Goal: Information Seeking & Learning: Find contact information

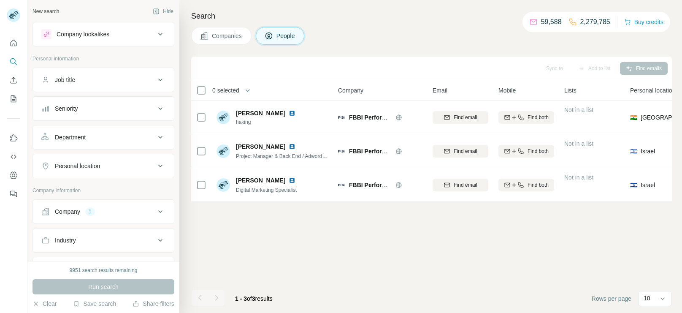
click at [84, 219] on button "Company 1" at bounding box center [103, 211] width 141 height 20
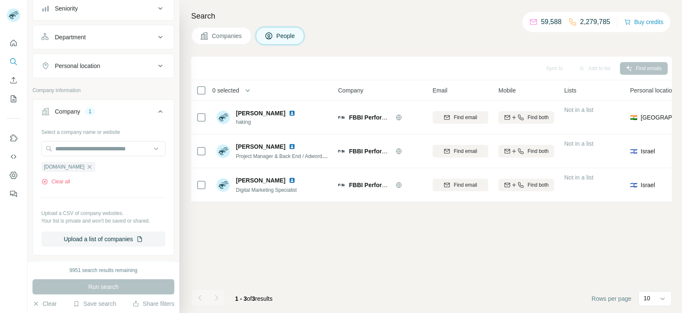
scroll to position [114, 0]
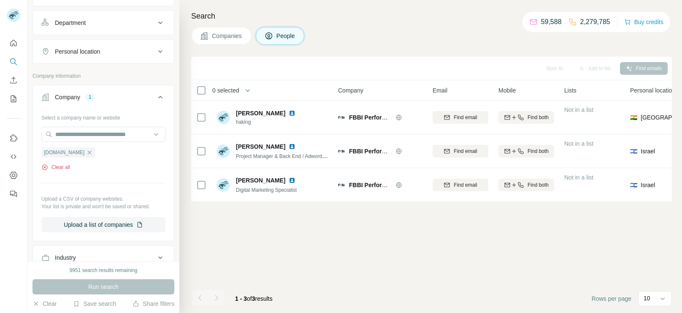
click at [56, 166] on button "Clear all" at bounding box center [55, 167] width 29 height 8
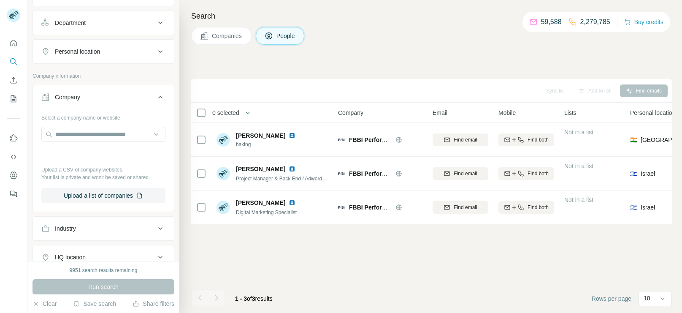
scroll to position [0, 0]
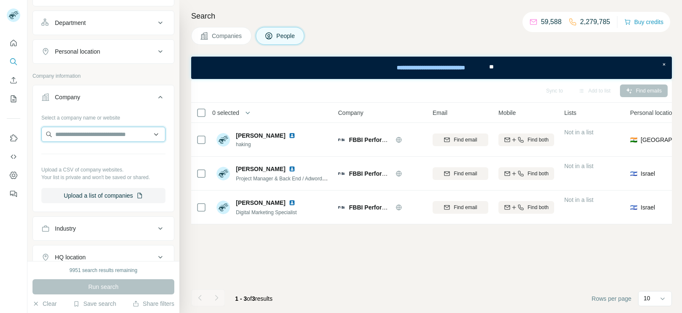
click at [112, 134] on input "text" at bounding box center [103, 134] width 124 height 15
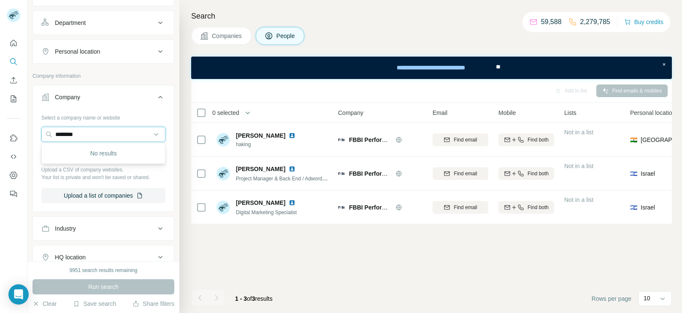
type input "********"
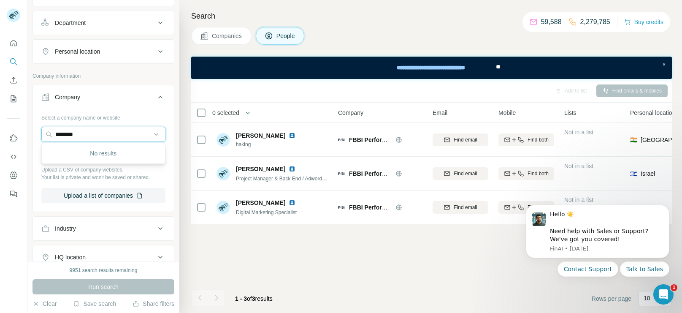
drag, startPoint x: 96, startPoint y: 133, endPoint x: 22, endPoint y: 146, distance: 75.0
click at [22, 146] on div "New search Hide Company lookalikes Personal information Job title Seniority Dep…" at bounding box center [341, 156] width 682 height 313
paste input "*********"
type input "**********"
click at [100, 165] on div "Velcro [DOMAIN_NAME]" at bounding box center [103, 156] width 120 height 23
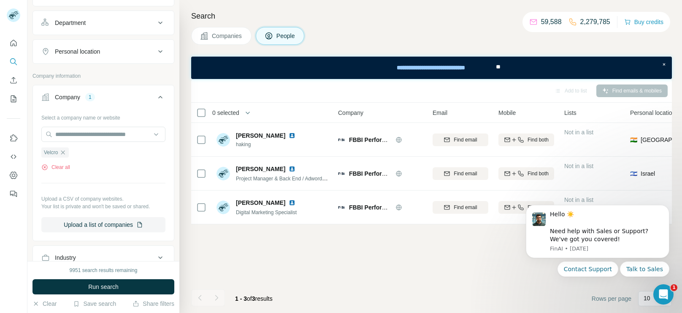
click at [71, 278] on div "9951 search results remaining Run search Clear Save search Share filters" at bounding box center [103, 287] width 152 height 52
click at [69, 281] on button "Run search" at bounding box center [103, 286] width 142 height 15
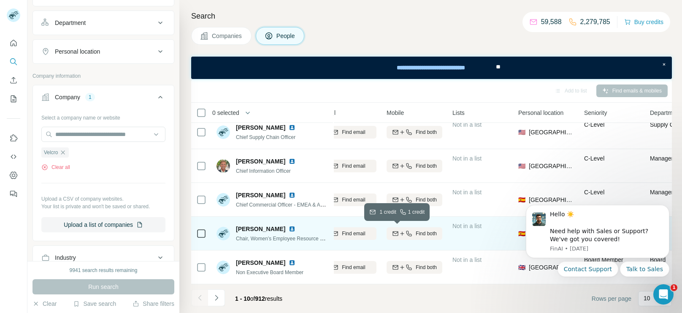
scroll to position [176, 0]
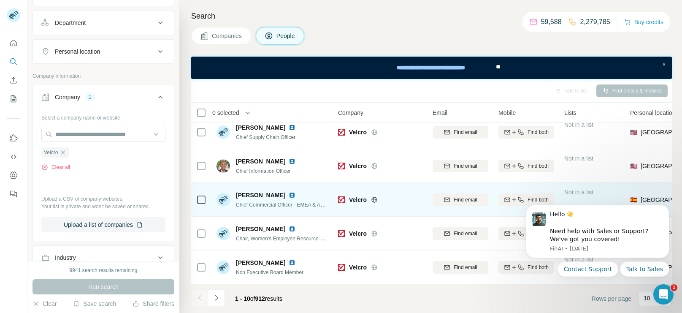
click at [195, 199] on td at bounding box center [201, 200] width 20 height 34
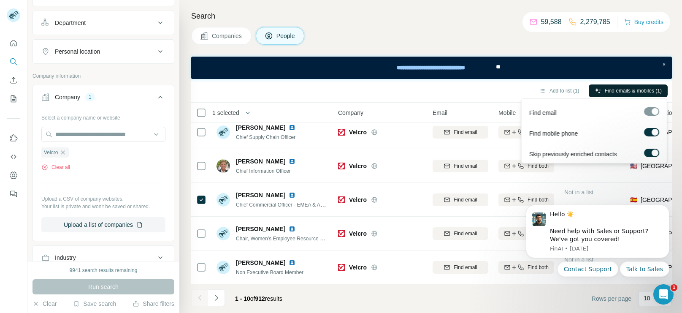
click at [633, 88] on span "Find emails & mobiles (1)" at bounding box center [632, 91] width 57 height 8
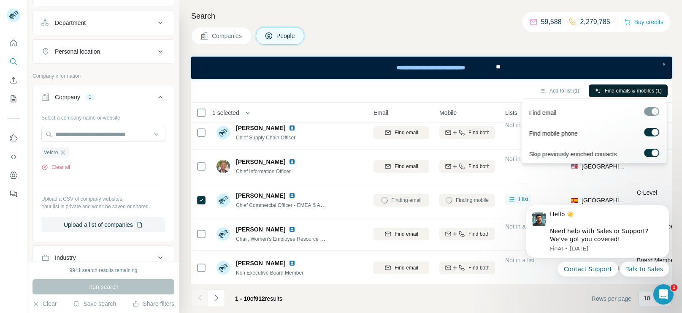
scroll to position [176, 56]
click at [665, 210] on icon "Dismiss notification" at bounding box center [666, 207] width 5 height 5
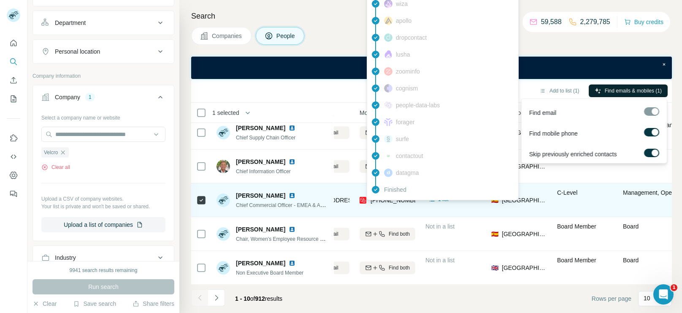
scroll to position [176, 0]
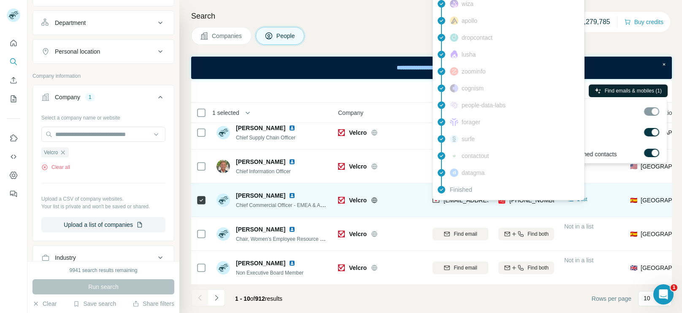
click at [453, 201] on span "[EMAIL_ADDRESS][DOMAIN_NAME]" at bounding box center [493, 200] width 100 height 7
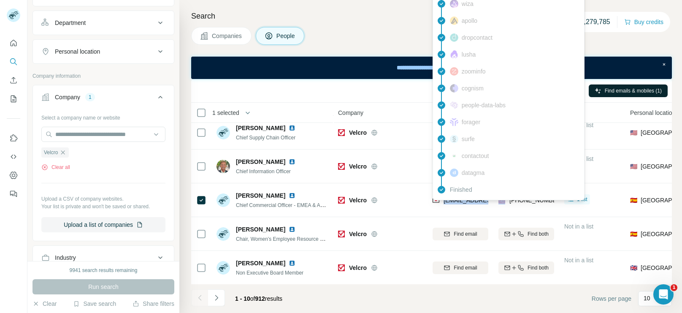
copy span "[EMAIL_ADDRESS][DOMAIN_NAME]"
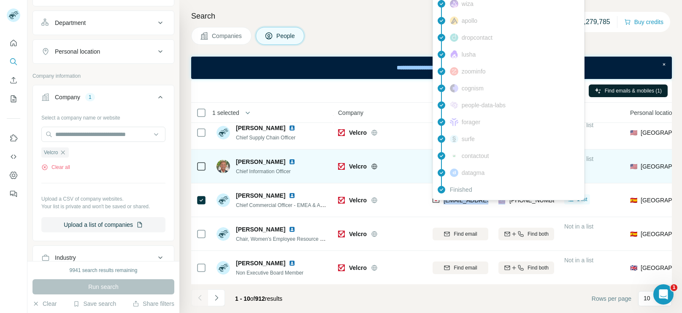
click at [391, 179] on td "Velcro" at bounding box center [380, 166] width 94 height 34
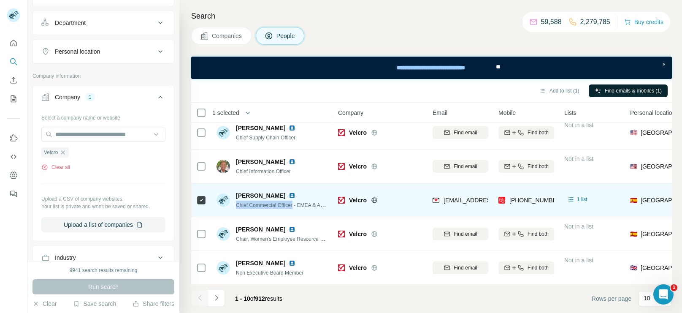
drag, startPoint x: 235, startPoint y: 204, endPoint x: 296, endPoint y: 210, distance: 61.5
click at [296, 210] on div "[PERSON_NAME] Chief Commercial Officer - EMEA & APAC" at bounding box center [272, 199] width 112 height 23
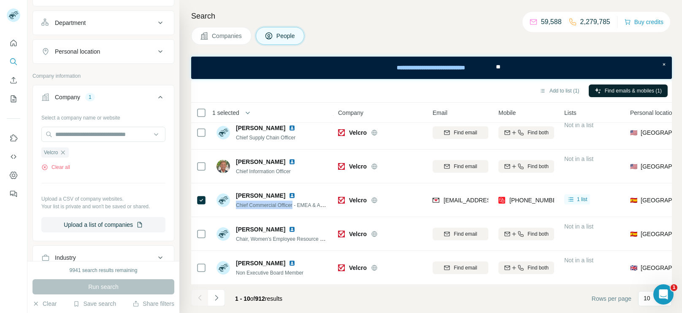
copy span "Chief Commercial Officer"
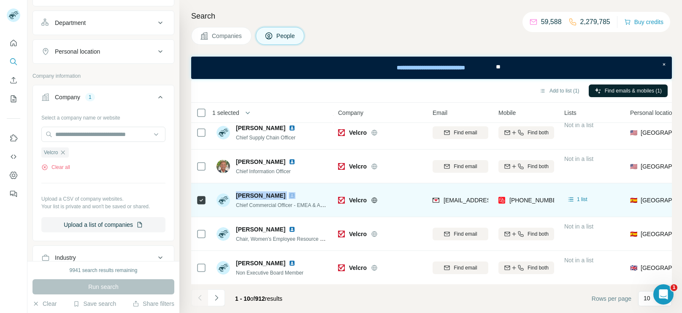
drag, startPoint x: 234, startPoint y: 193, endPoint x: 285, endPoint y: 195, distance: 50.2
click at [285, 195] on div "[PERSON_NAME] Chief Commercial Officer - EMEA & APAC" at bounding box center [272, 200] width 112 height 18
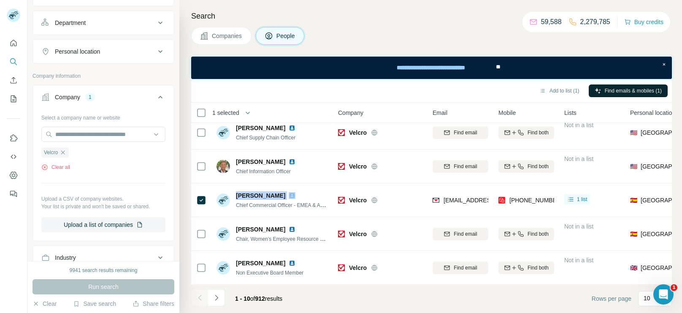
copy span "[PERSON_NAME]"
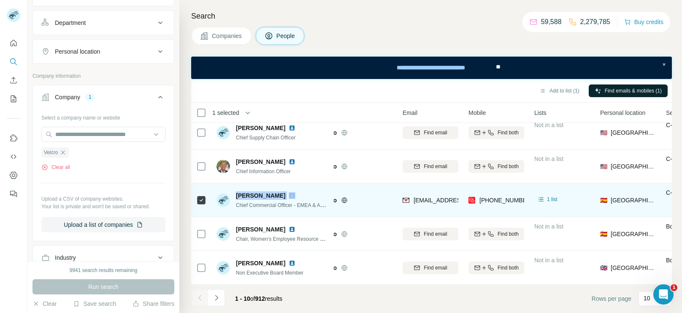
scroll to position [176, 41]
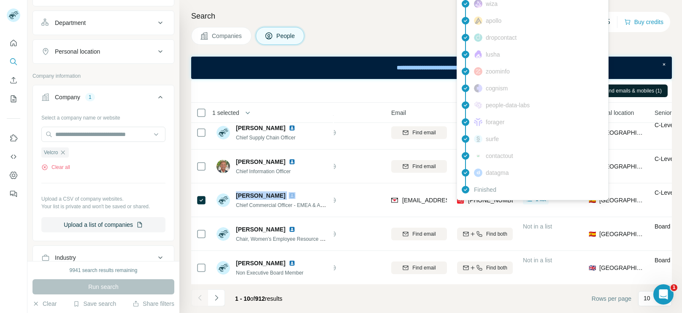
click at [486, 198] on div "findymail Email found prospeo Mobile found leadmagic hunter rocketreach [PERSON…" at bounding box center [532, 54] width 152 height 291
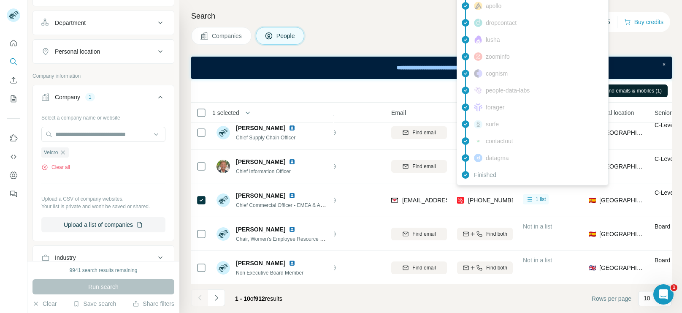
click at [486, 198] on span "[PHONE_NUMBER]" at bounding box center [494, 200] width 53 height 7
copy span "393358132052"
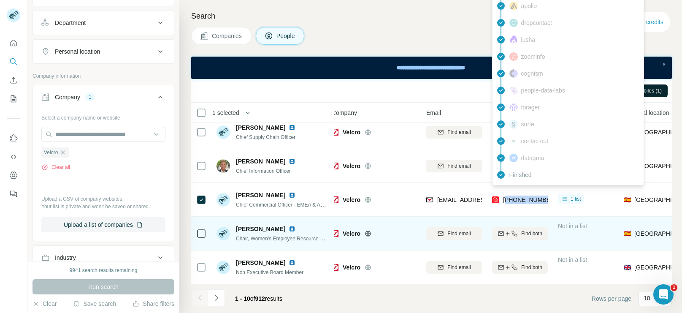
scroll to position [176, 0]
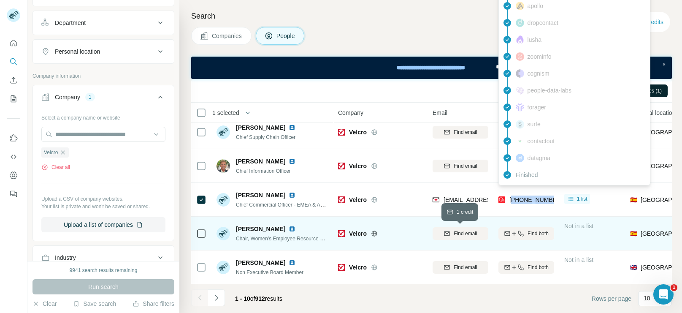
click at [470, 229] on span "Find email" at bounding box center [464, 233] width 23 height 8
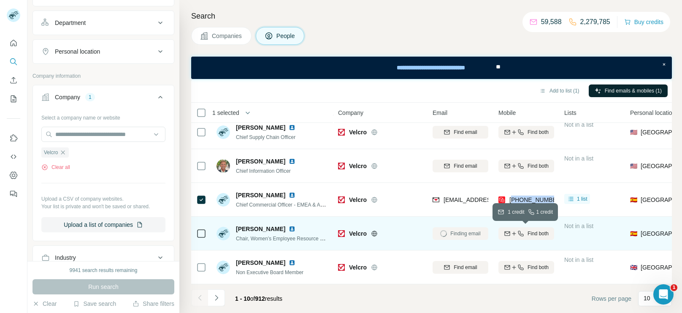
click at [536, 237] on button "Find both" at bounding box center [526, 233] width 56 height 13
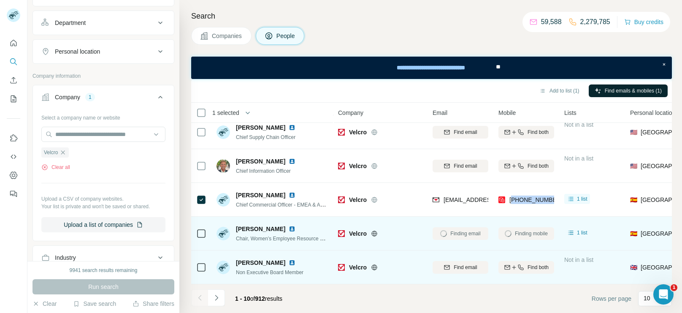
scroll to position [176, 244]
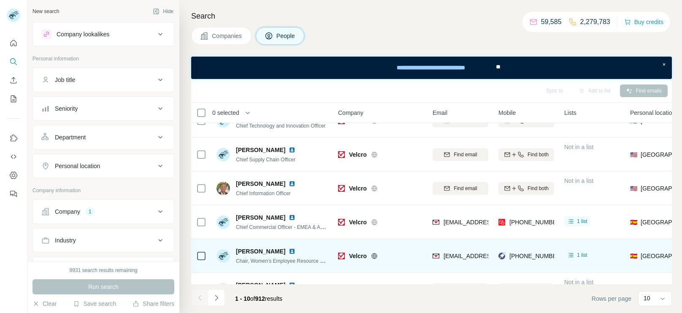
scroll to position [176, 0]
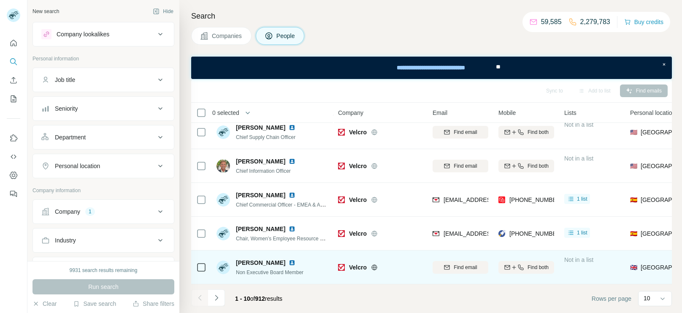
click at [318, 275] on div "Gil Steyaert Non Executive Board Member" at bounding box center [272, 266] width 112 height 23
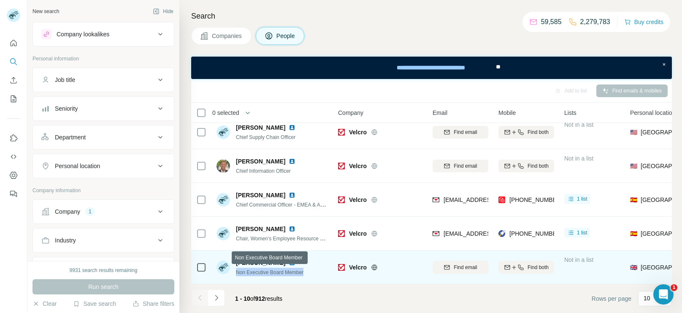
drag, startPoint x: 318, startPoint y: 275, endPoint x: 235, endPoint y: 271, distance: 83.2
click at [235, 271] on div "Gil Steyaert Non Executive Board Member" at bounding box center [272, 266] width 112 height 23
copy span "Non Executive Board Member"
click at [465, 262] on button "Find email" at bounding box center [460, 267] width 56 height 13
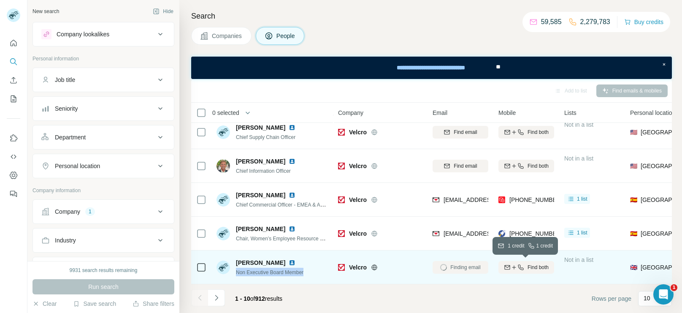
click at [525, 269] on div "Find both" at bounding box center [526, 267] width 56 height 8
click at [213, 295] on icon "Navigate to next page" at bounding box center [216, 297] width 8 height 8
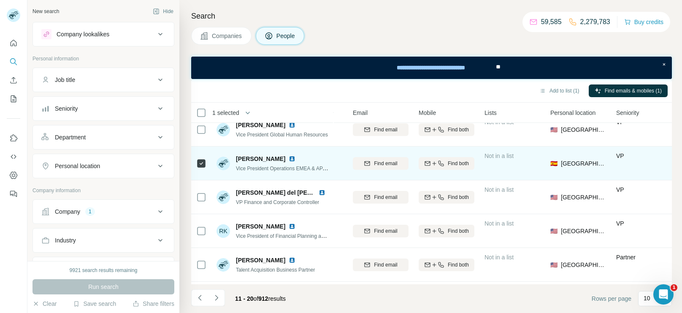
scroll to position [111, 70]
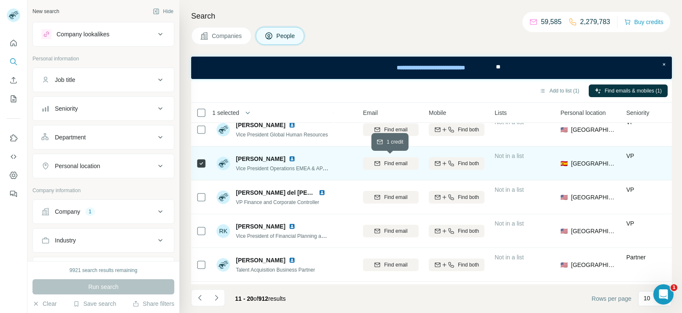
click at [407, 166] on span "Find email" at bounding box center [395, 163] width 23 height 8
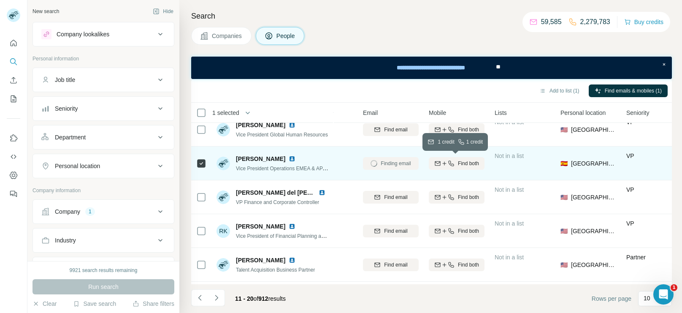
click at [447, 165] on icon "button" at bounding box center [450, 163] width 7 height 7
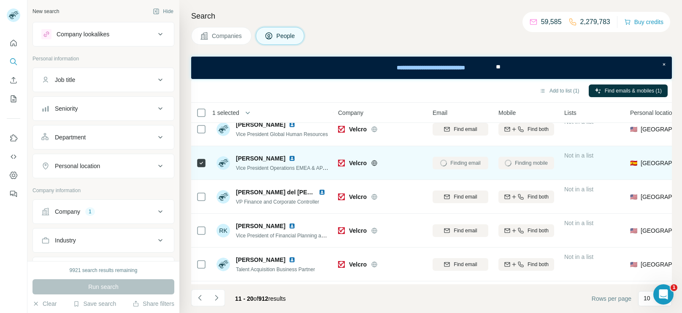
scroll to position [113, 0]
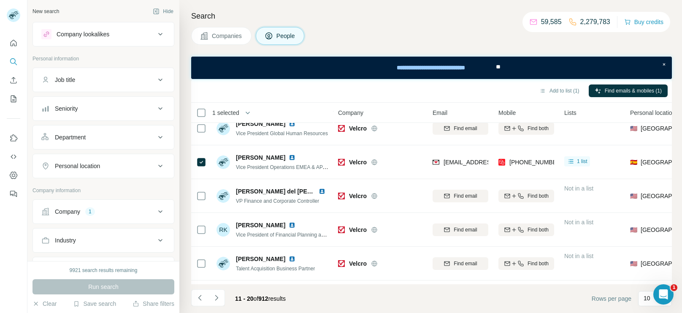
click at [443, 156] on div "etena@velcro.com" at bounding box center [460, 161] width 56 height 23
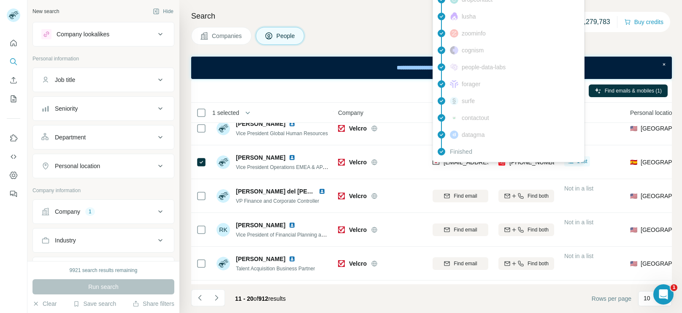
click at [447, 158] on div "Finished" at bounding box center [508, 151] width 148 height 17
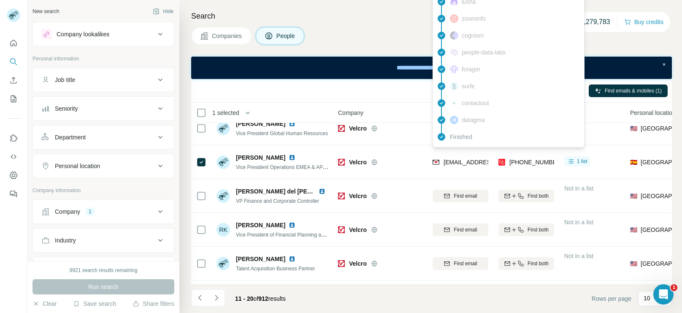
click at [447, 159] on span "etena@velcro.com" at bounding box center [493, 162] width 100 height 7
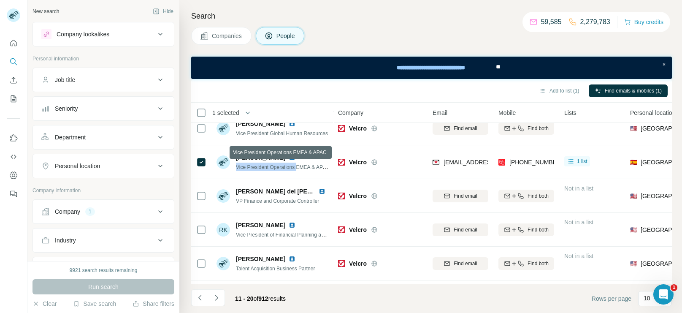
drag, startPoint x: 300, startPoint y: 167, endPoint x: 234, endPoint y: 170, distance: 65.4
click at [234, 170] on div "Eric Tena Vice President Operations EMEA & APAC" at bounding box center [272, 162] width 112 height 18
copy span "Vice President Operations"
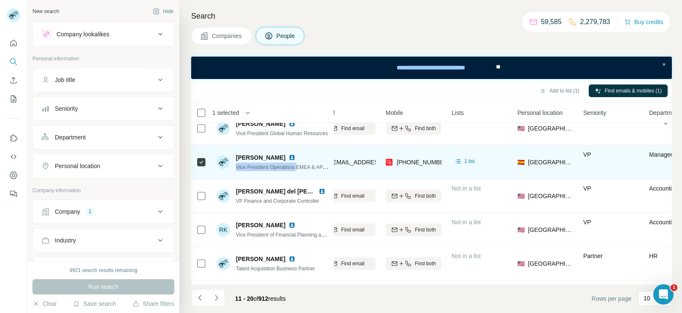
scroll to position [113, 119]
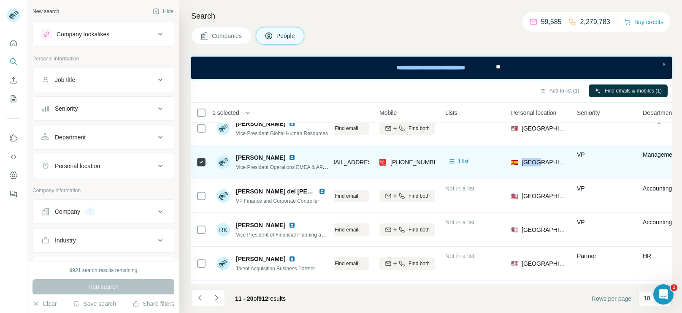
drag, startPoint x: 537, startPoint y: 161, endPoint x: 517, endPoint y: 164, distance: 20.0
click at [517, 164] on div "🇪🇸 Spain" at bounding box center [539, 161] width 56 height 23
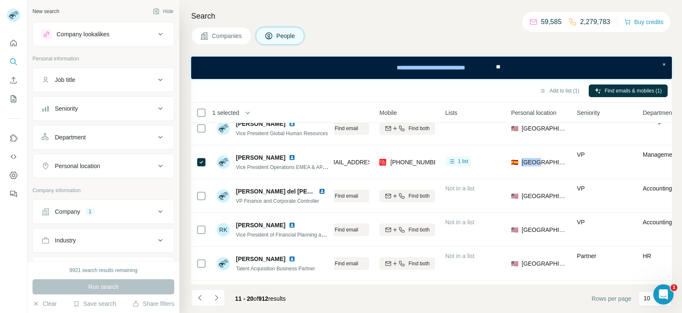
copy span "🇪🇸 Spain"
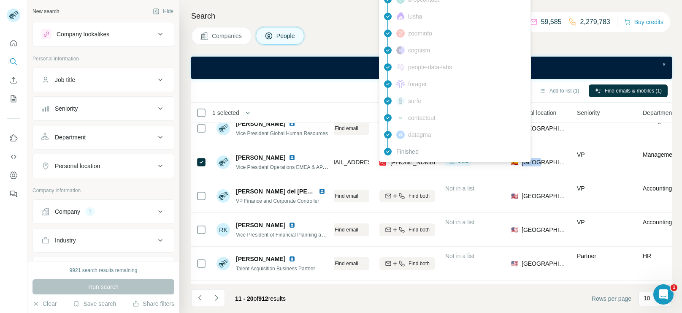
click at [413, 165] on div "+34662129416" at bounding box center [416, 162] width 53 height 8
copy span "34662129416"
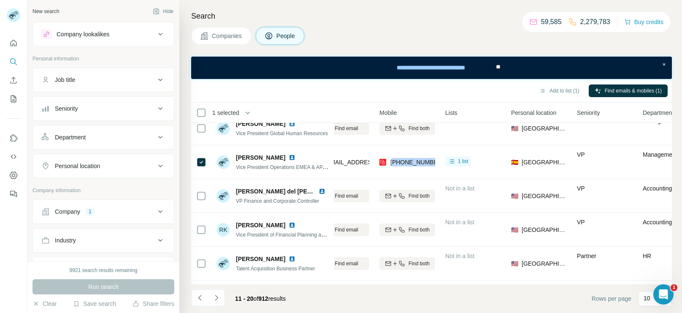
click at [129, 218] on button "Company 1" at bounding box center [103, 211] width 141 height 20
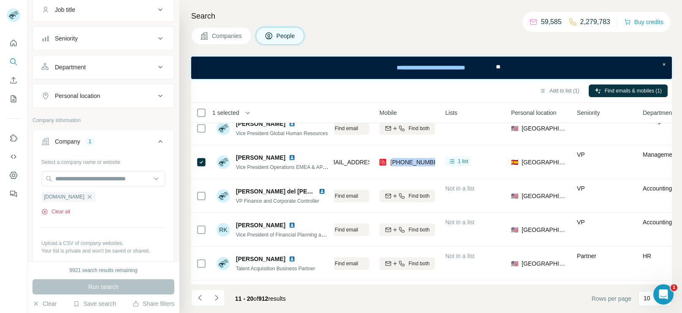
scroll to position [76, 0]
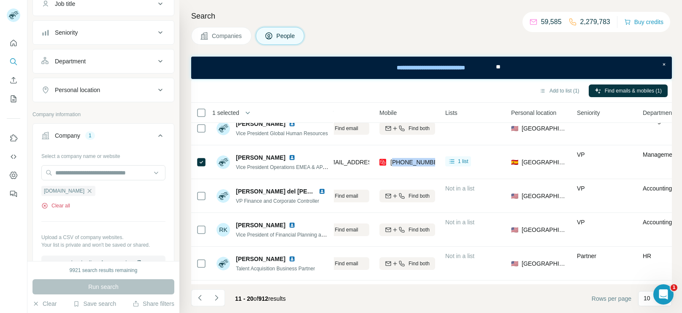
click at [60, 207] on button "Clear all" at bounding box center [55, 206] width 29 height 8
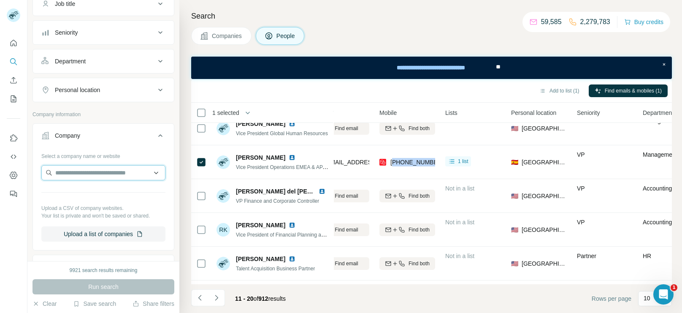
click at [123, 170] on input "text" at bounding box center [103, 172] width 124 height 15
paste input "**********"
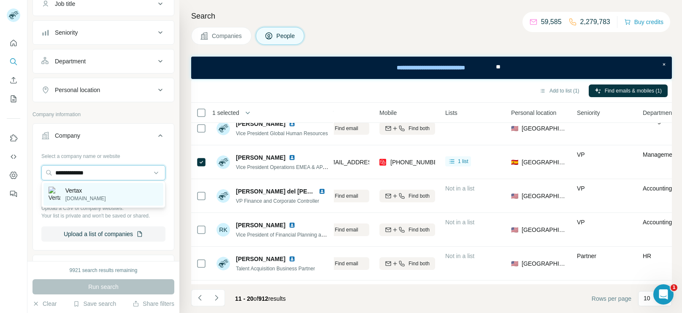
type input "**********"
click at [84, 192] on p "Vertax" at bounding box center [85, 190] width 40 height 8
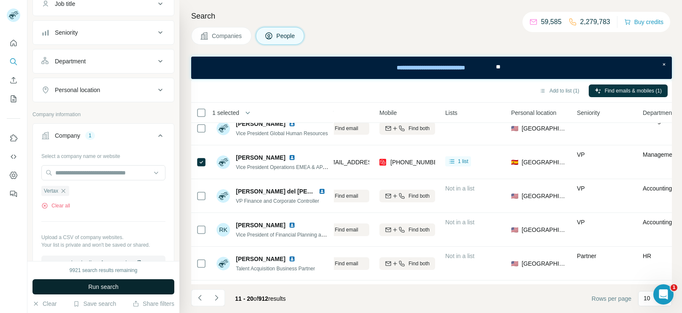
click at [105, 281] on button "Run search" at bounding box center [103, 286] width 142 height 15
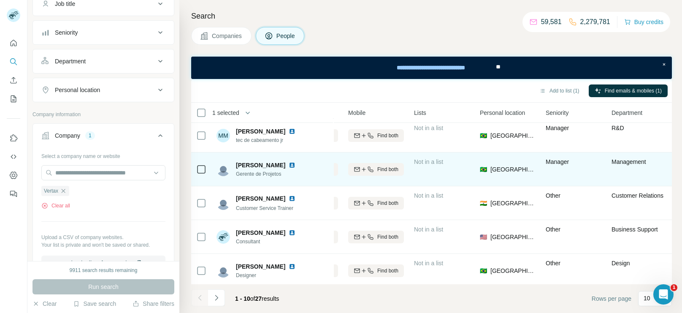
scroll to position [0, 150]
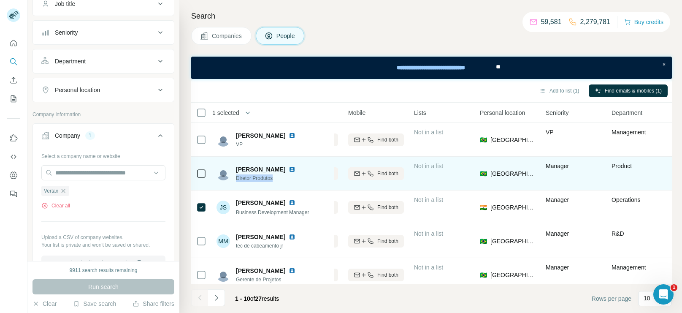
drag, startPoint x: 280, startPoint y: 177, endPoint x: 234, endPoint y: 179, distance: 46.0
click at [234, 179] on div "Aloísio Carvalho Diretor Produtos" at bounding box center [257, 173] width 82 height 17
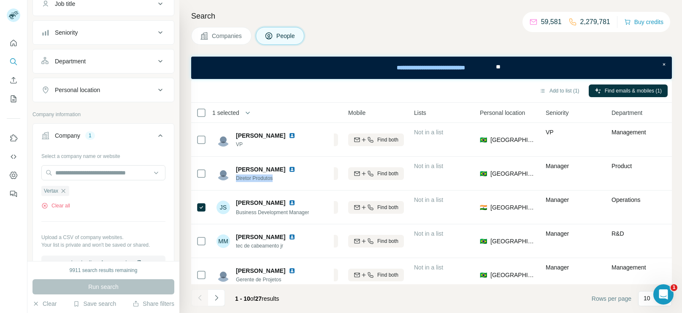
copy span "Diretor Produtos"
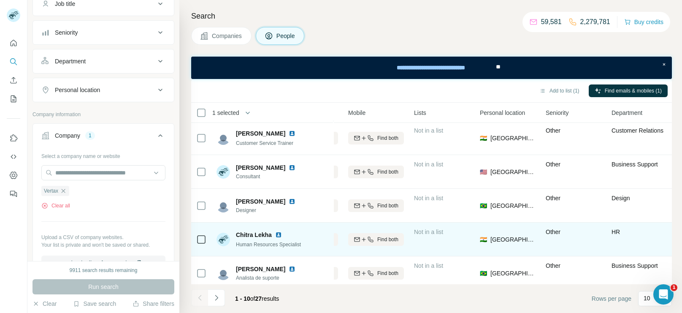
scroll to position [176, 150]
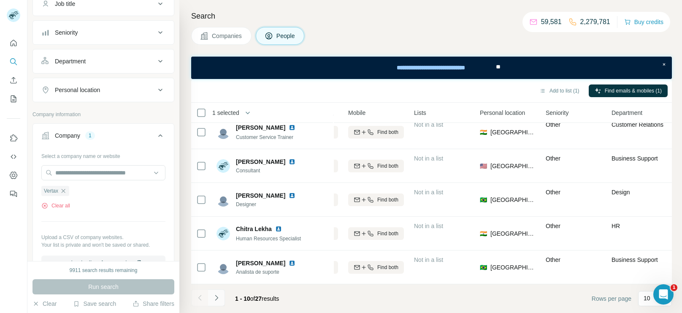
click at [213, 294] on icon "Navigate to next page" at bounding box center [216, 297] width 8 height 8
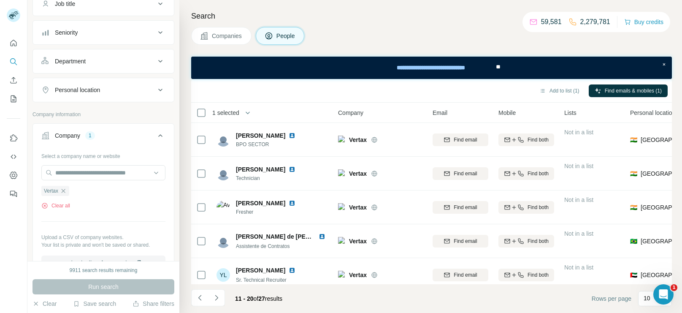
scroll to position [176, 0]
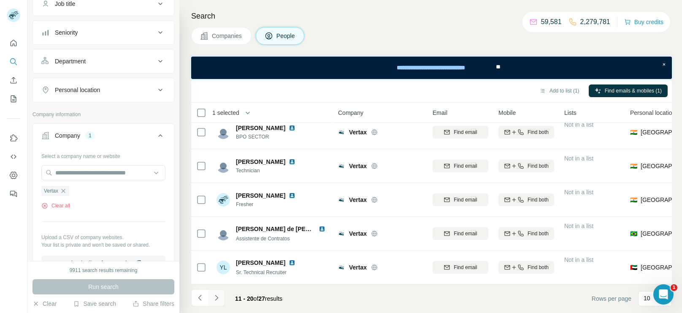
click at [214, 294] on icon "Navigate to next page" at bounding box center [216, 297] width 8 height 8
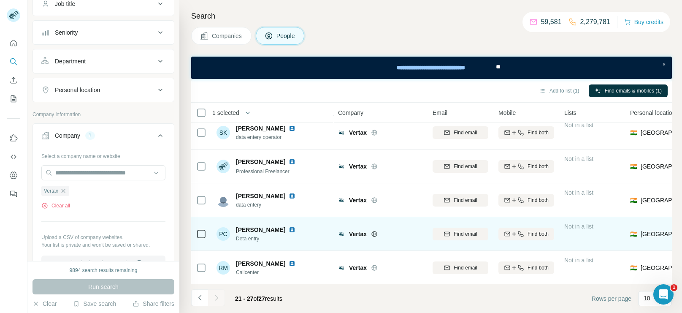
scroll to position [0, 0]
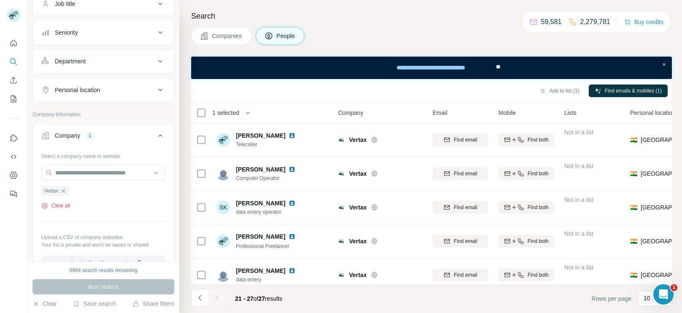
click at [60, 206] on button "Clear all" at bounding box center [55, 206] width 29 height 8
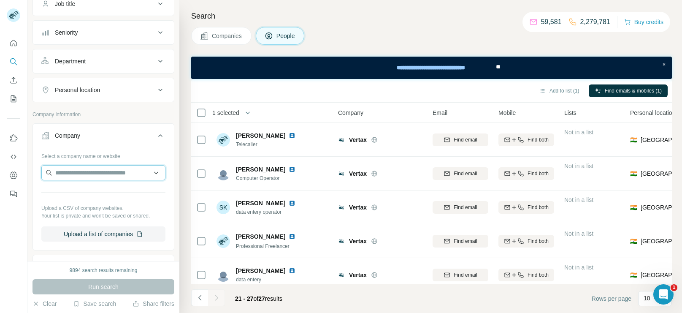
click at [111, 175] on input "text" at bounding box center [103, 172] width 124 height 15
paste input "**********"
type input "**********"
